Goal: Task Accomplishment & Management: Use online tool/utility

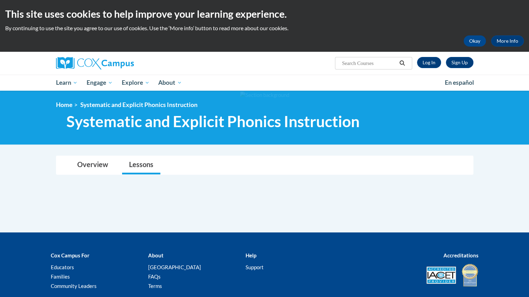
scroll to position [49, 0]
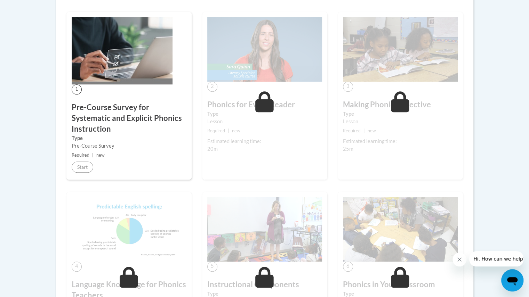
scroll to position [199, 0]
click at [253, 114] on label "Type" at bounding box center [264, 115] width 115 height 8
click at [113, 110] on h3 "Pre-Course Survey for Systematic and Explicit Phonics Instruction" at bounding box center [129, 119] width 115 height 32
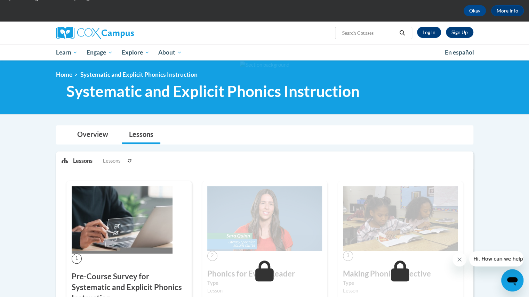
scroll to position [32, 0]
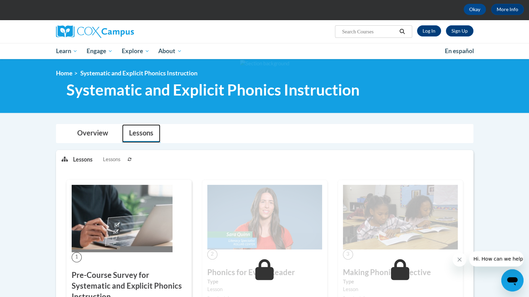
click at [141, 137] on link "Lessons" at bounding box center [141, 133] width 38 height 18
click at [96, 132] on link "Overview" at bounding box center [92, 133] width 45 height 18
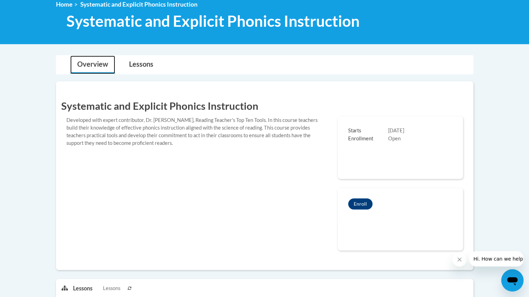
scroll to position [100, 0]
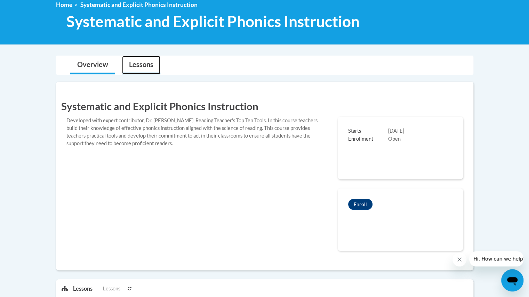
click at [145, 59] on link "Lessons" at bounding box center [141, 65] width 38 height 18
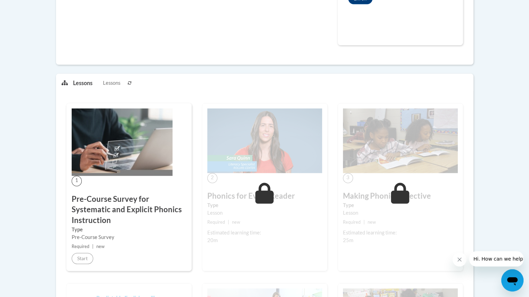
scroll to position [338, 0]
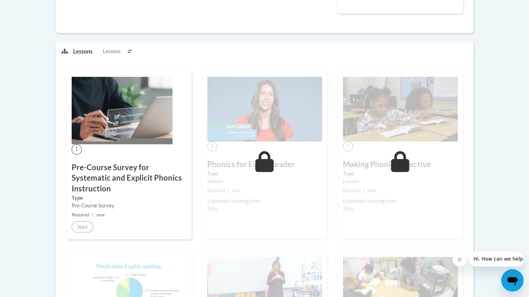
click at [125, 131] on img at bounding box center [122, 110] width 101 height 67
click at [102, 135] on img at bounding box center [122, 110] width 101 height 67
click at [277, 155] on div "2 Phonics for Every Reader Type Lesson Required | new Estimated learning time: …" at bounding box center [264, 156] width 125 height 168
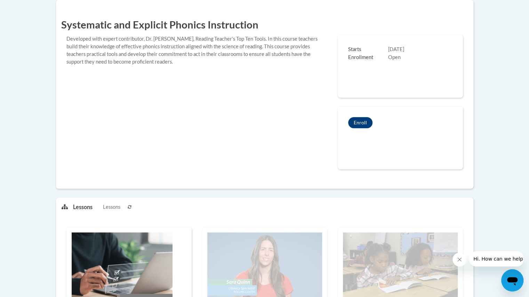
scroll to position [181, 0]
click at [358, 119] on button "Enroll" at bounding box center [360, 122] width 24 height 11
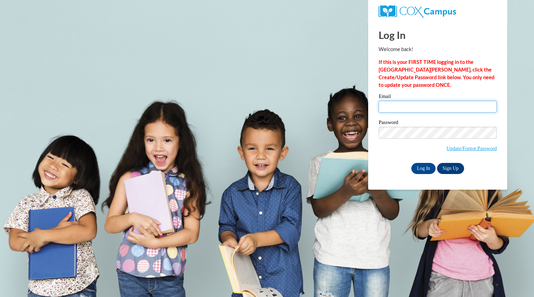
click at [409, 110] on input "Email" at bounding box center [438, 107] width 118 height 12
click at [399, 107] on input "Email" at bounding box center [438, 107] width 118 height 12
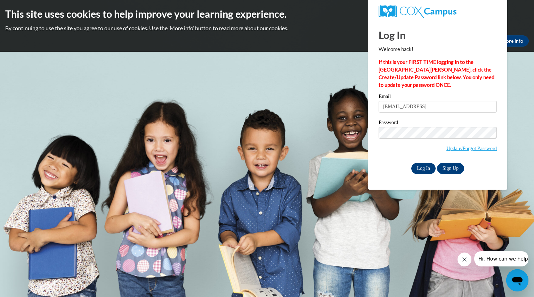
type input "pickartshannon@aasd.k12.wi.us"
click at [423, 166] on input "Log In" at bounding box center [423, 168] width 24 height 11
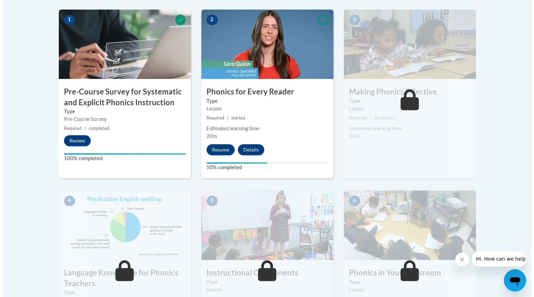
scroll to position [225, 0]
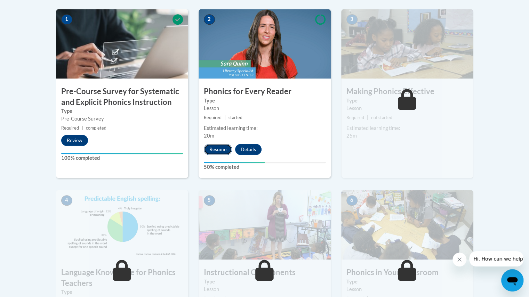
click at [221, 152] on button "Resume" at bounding box center [218, 149] width 28 height 11
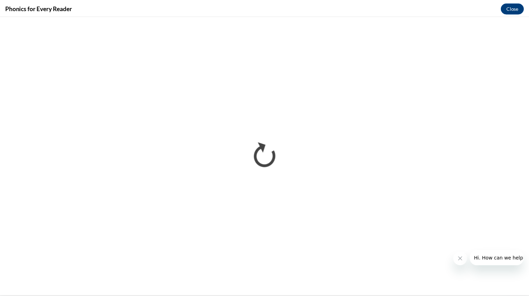
scroll to position [0, 0]
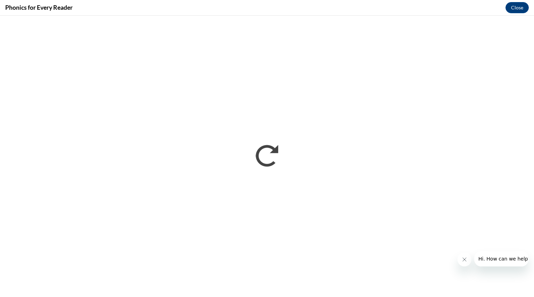
click at [463, 260] on icon "Close message from company" at bounding box center [463, 259] width 3 height 3
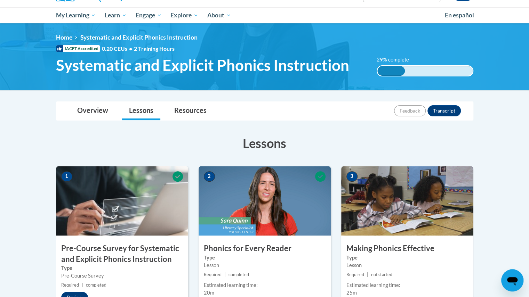
scroll to position [62, 0]
